Goal: Check status

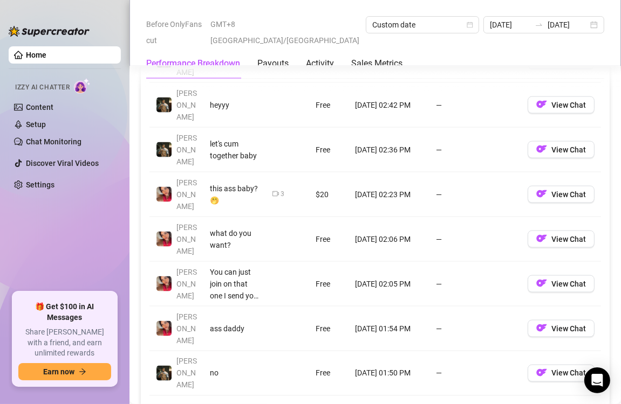
scroll to position [970, 0]
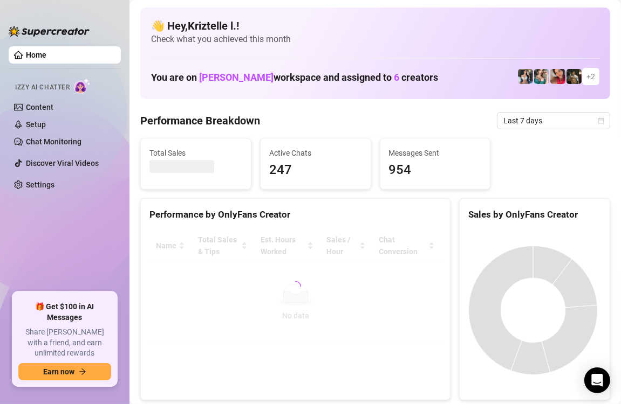
click at [519, 165] on div "Total Sales Active Chats 247 Messages Sent 954" at bounding box center [375, 164] width 478 height 52
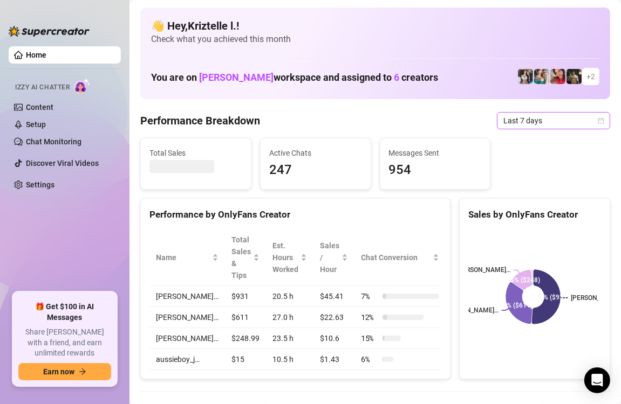
click at [543, 119] on span "Last 7 days" at bounding box center [553, 121] width 100 height 16
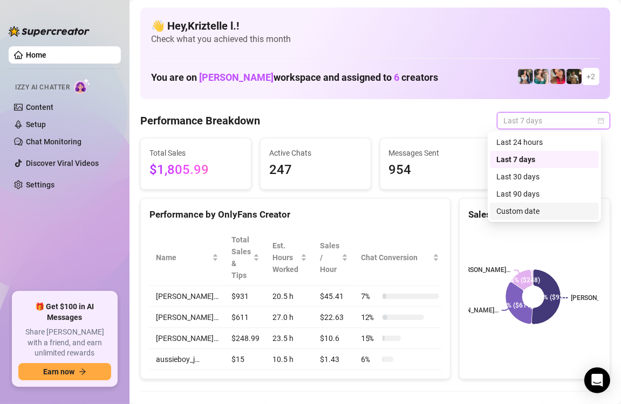
click at [522, 213] on div "Custom date" at bounding box center [544, 211] width 96 height 12
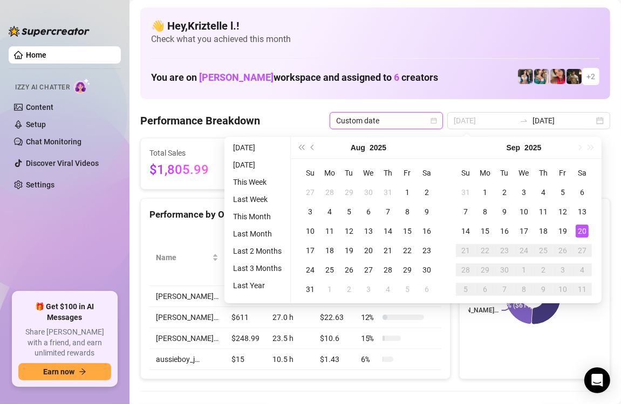
type input "[DATE]"
click at [583, 229] on div "20" at bounding box center [581, 231] width 13 height 13
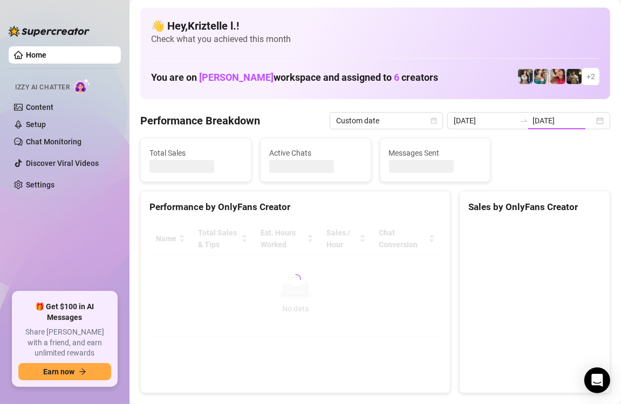
type input "[DATE]"
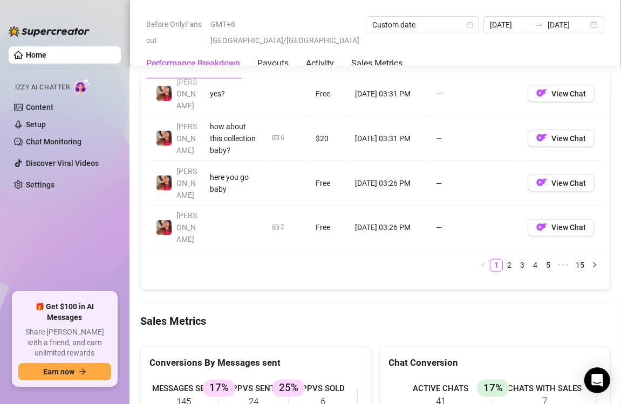
scroll to position [1510, 0]
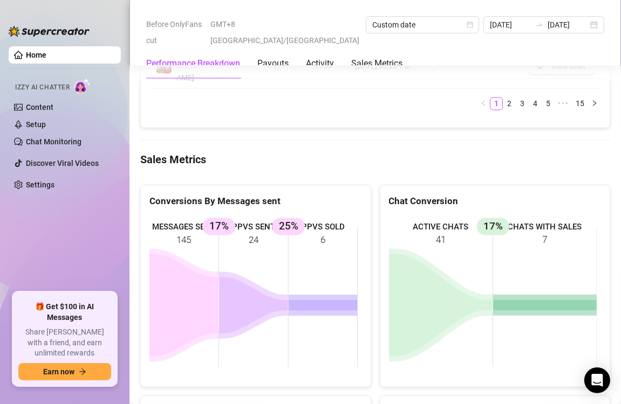
click at [249, 217] on rect at bounding box center [253, 298] width 208 height 162
click at [362, 208] on div "MESSAGES SENT 145 PPVS SENT 24 17% PPVS SOLD 6 25%" at bounding box center [256, 297] width 230 height 179
drag, startPoint x: 373, startPoint y: 173, endPoint x: 34, endPoint y: 0, distance: 380.7
click at [375, 185] on div "Chat Conversion ACTIVE CHATS 41 CHATS WITH SALES 7 17%" at bounding box center [494, 286] width 239 height 203
click at [433, 63] on div "Performance Breakdown Payouts Activity Sales Metrics" at bounding box center [375, 64] width 458 height 30
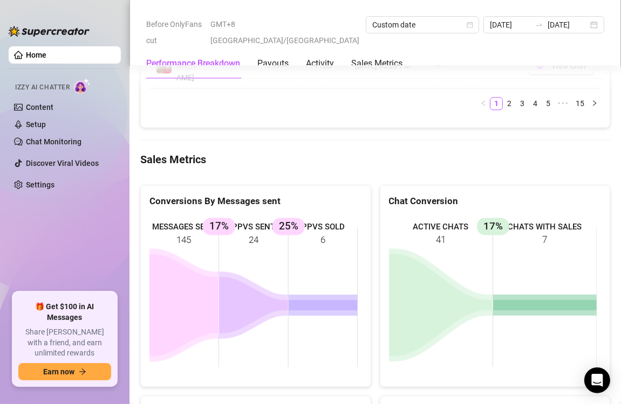
click at [363, 208] on div "MESSAGES SENT 145 PPVS SENT 24 17% PPVS SOLD 6 25%" at bounding box center [256, 297] width 230 height 179
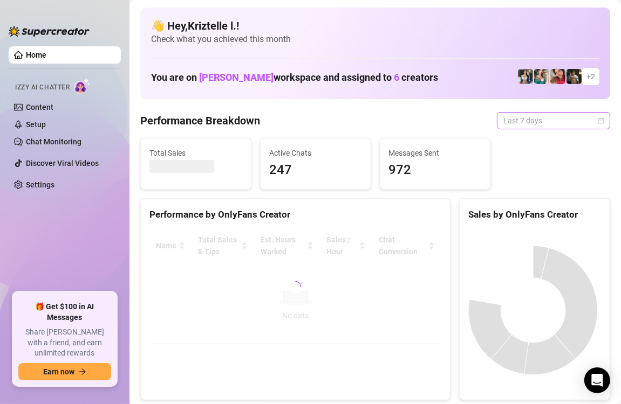
click at [528, 125] on span "Last 7 days" at bounding box center [553, 121] width 100 height 16
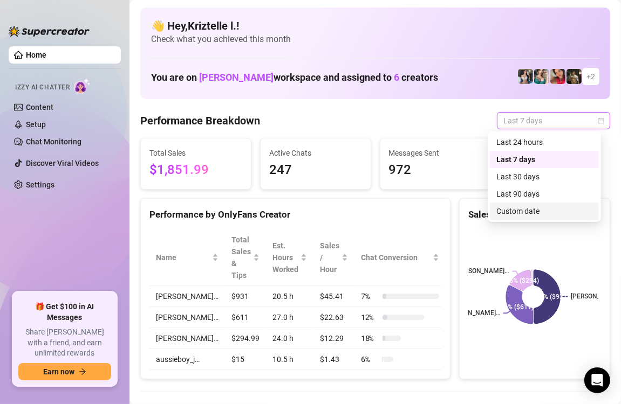
click at [526, 215] on div "Custom date" at bounding box center [544, 211] width 96 height 12
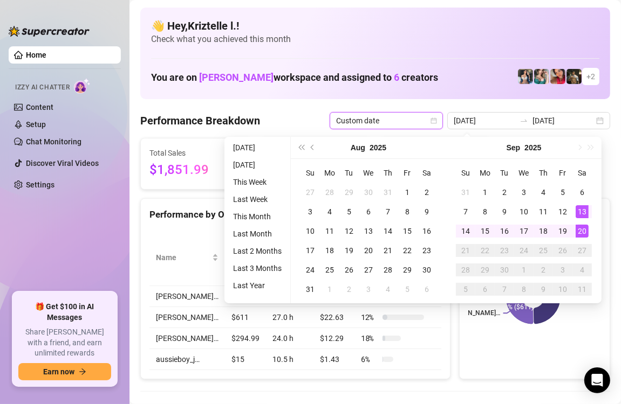
type input "[DATE]"
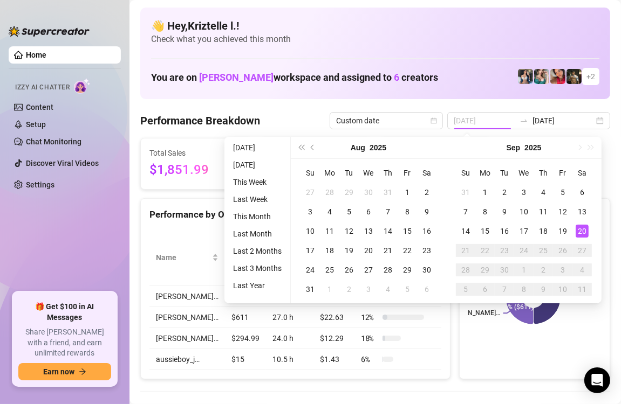
click at [580, 229] on div "20" at bounding box center [581, 231] width 13 height 13
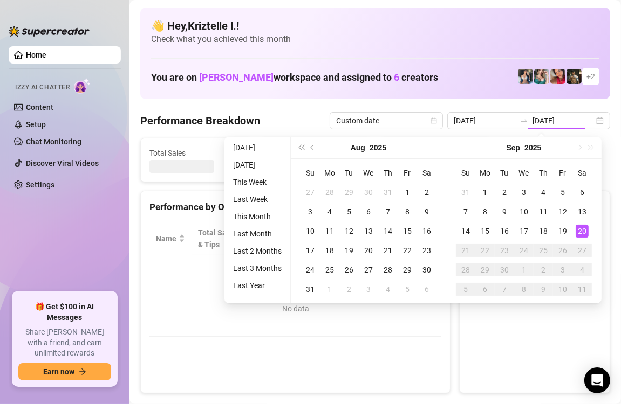
type input "[DATE]"
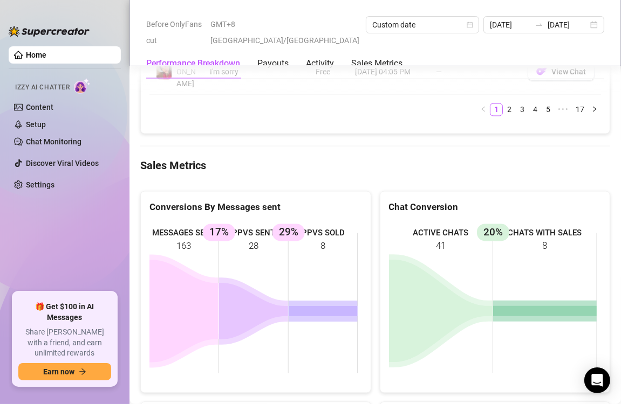
scroll to position [1510, 0]
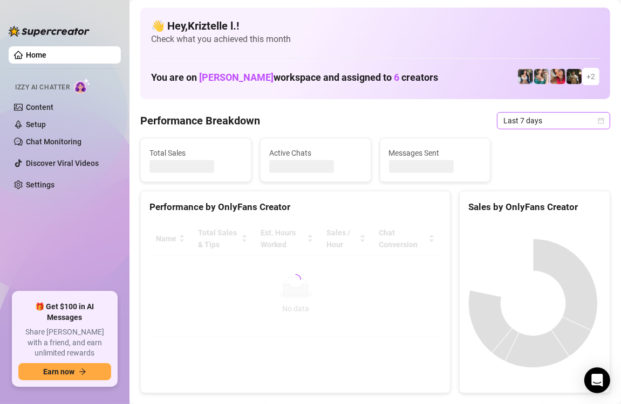
click at [543, 126] on span "Last 7 days" at bounding box center [553, 121] width 100 height 16
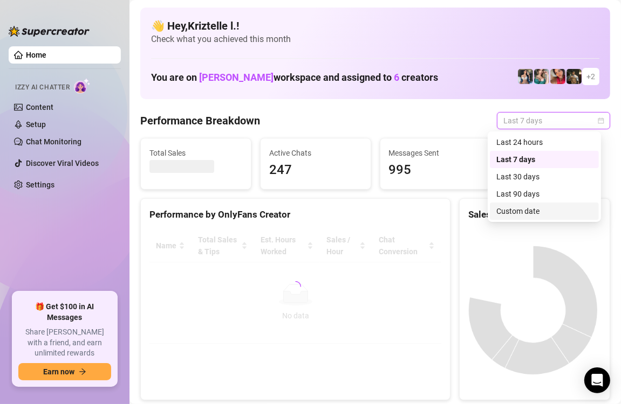
click at [536, 216] on div "Custom date" at bounding box center [544, 211] width 96 height 12
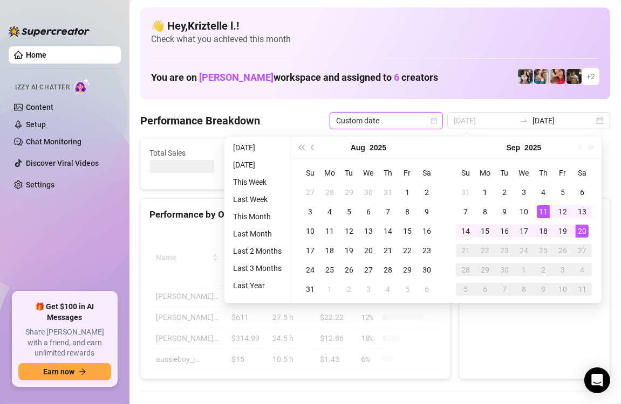
click at [583, 226] on div "20" at bounding box center [581, 231] width 13 height 13
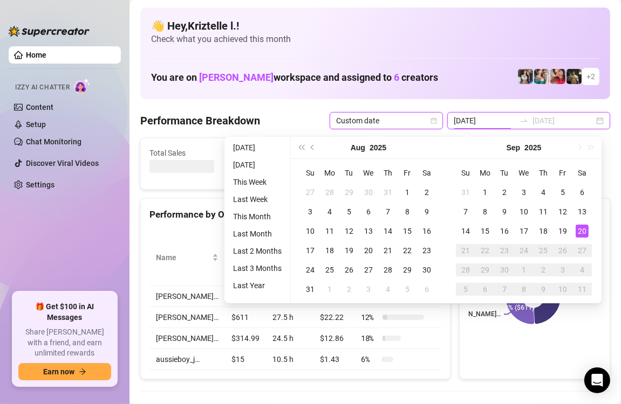
type input "[DATE]"
click at [583, 226] on div "20" at bounding box center [581, 231] width 13 height 13
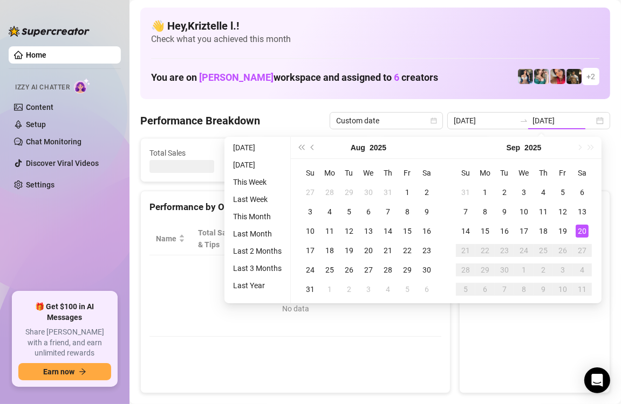
type input "[DATE]"
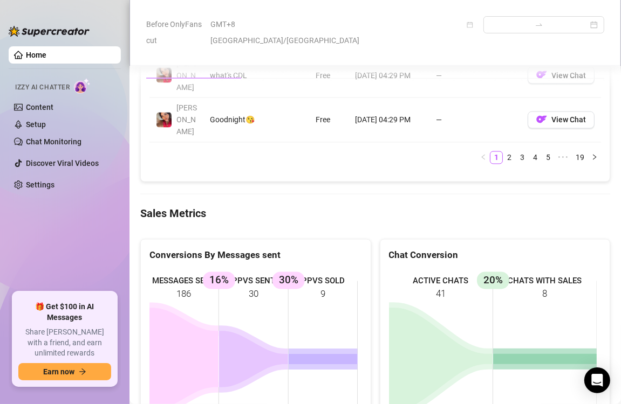
scroll to position [1402, 0]
